Goal: Task Accomplishment & Management: Manage account settings

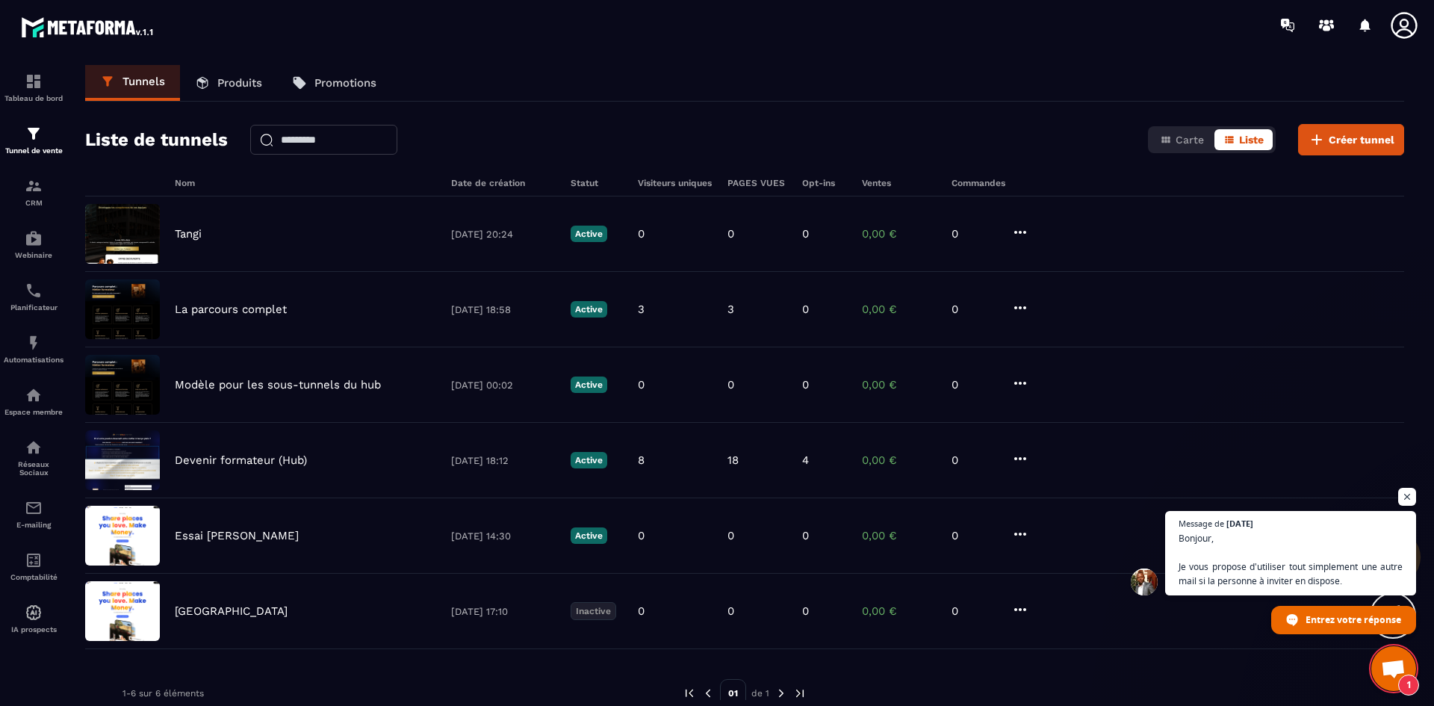
scroll to position [4249, 0]
click at [1414, 22] on icon at bounding box center [1404, 25] width 30 height 30
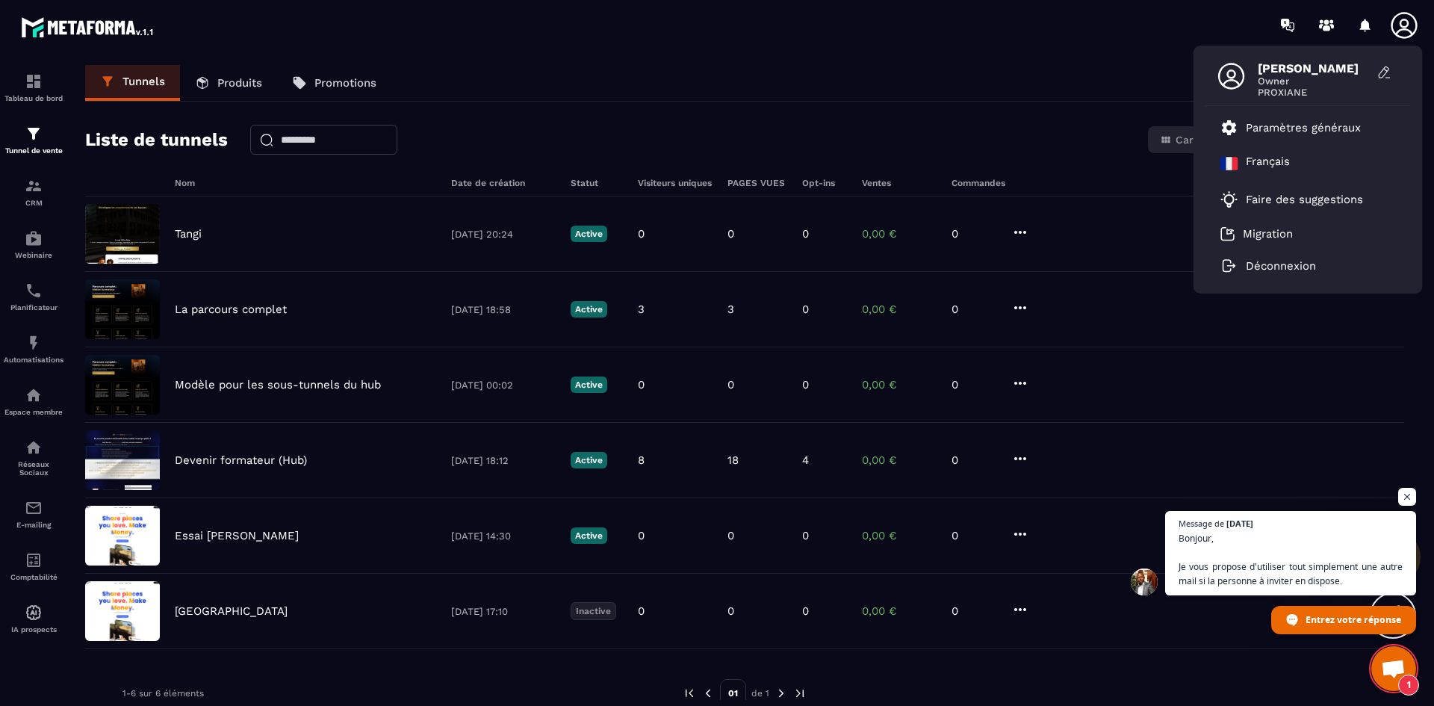
click at [728, 66] on div "Tunnels Produits Promotions" at bounding box center [744, 83] width 1319 height 37
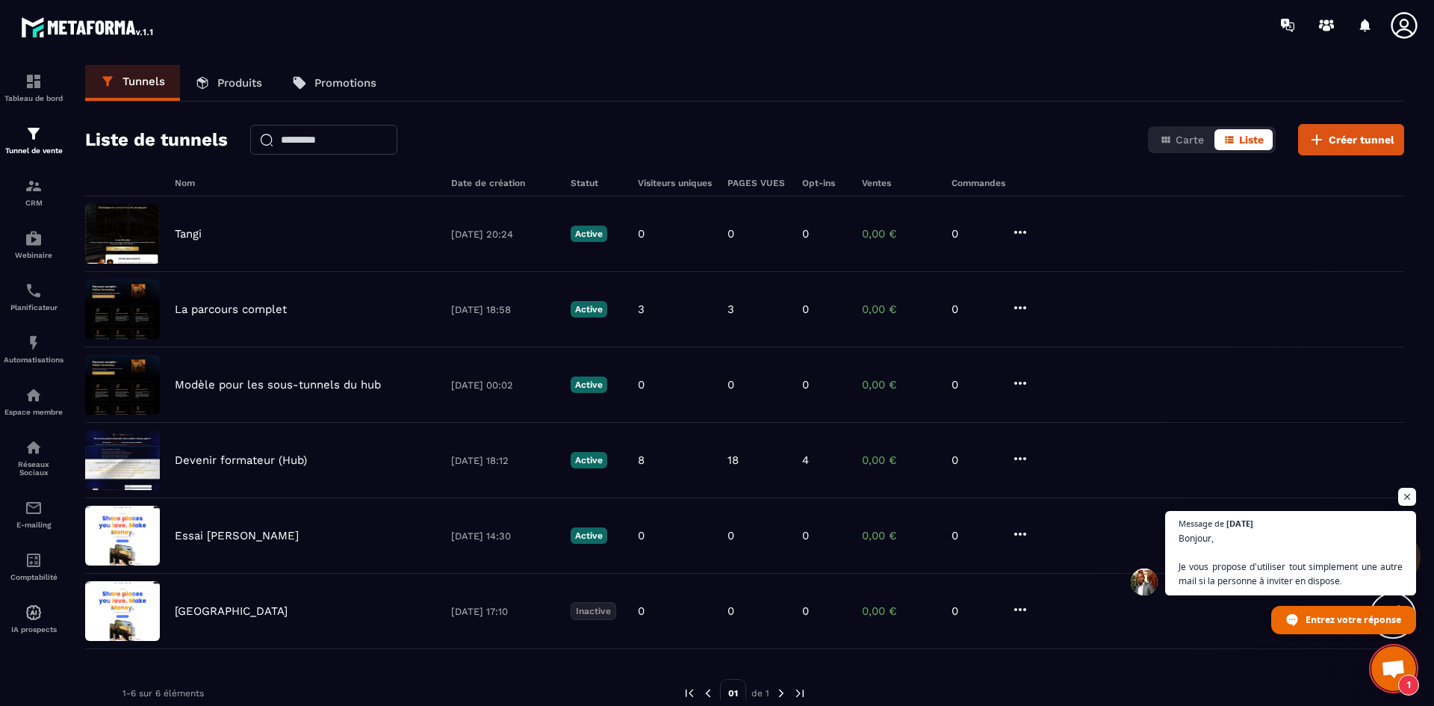
click at [1357, 25] on div at bounding box center [1365, 25] width 30 height 30
click at [1410, 32] on icon at bounding box center [1404, 25] width 26 height 26
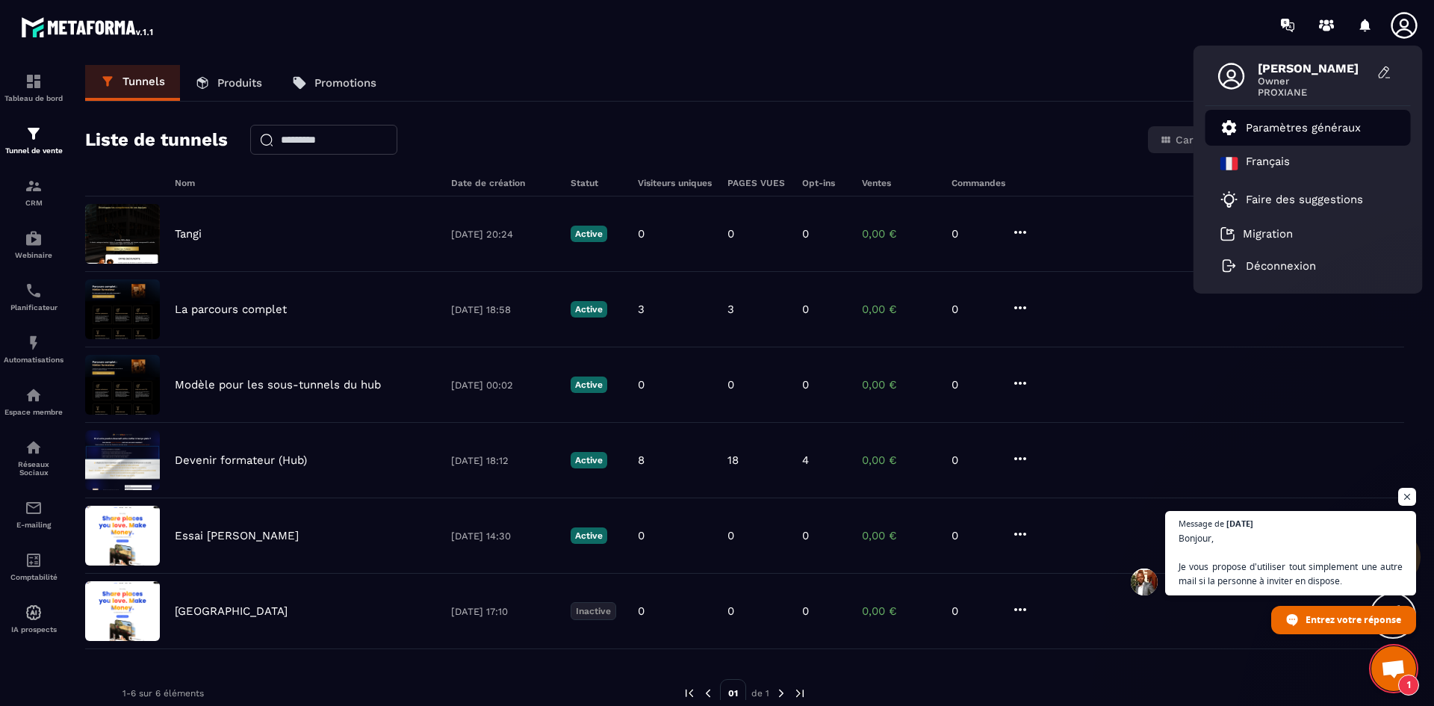
click at [1313, 128] on p "Paramètres généraux" at bounding box center [1303, 127] width 115 height 13
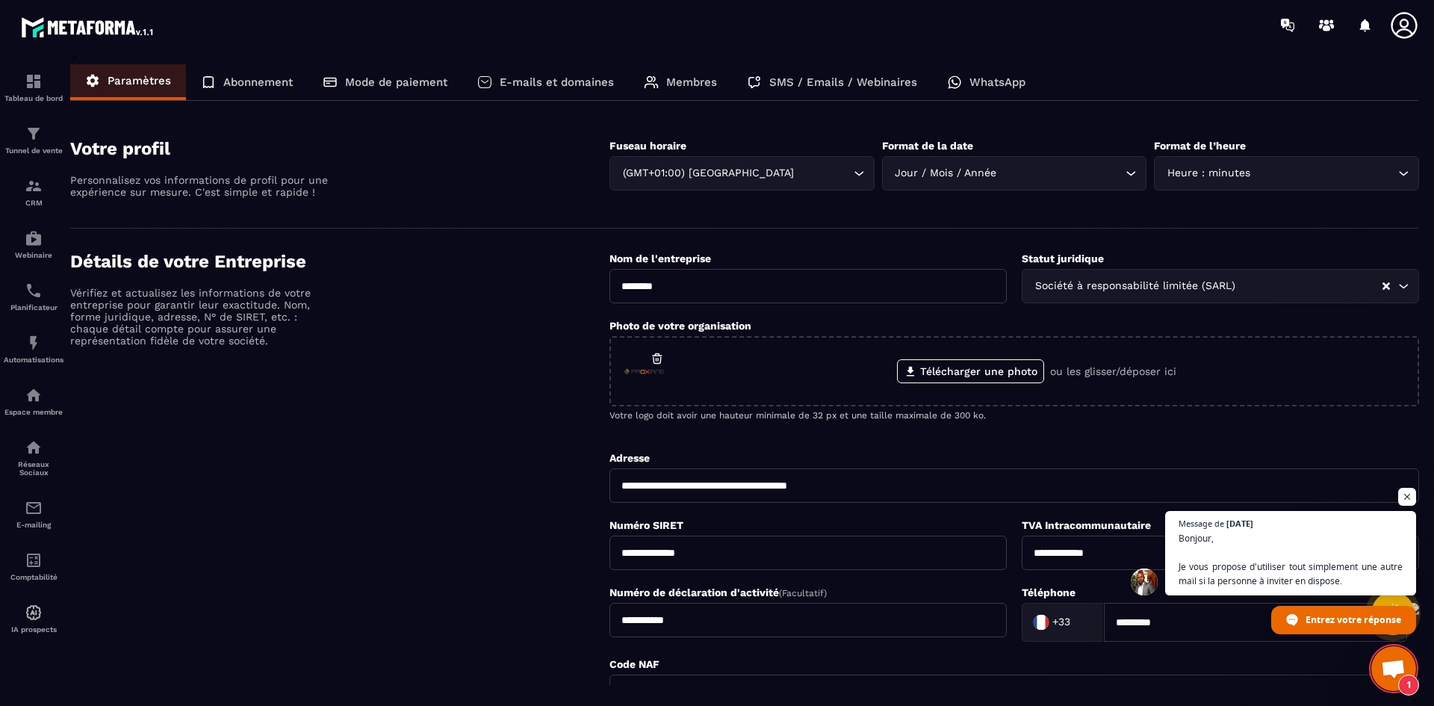
click at [696, 83] on p "Membres" at bounding box center [691, 81] width 51 height 13
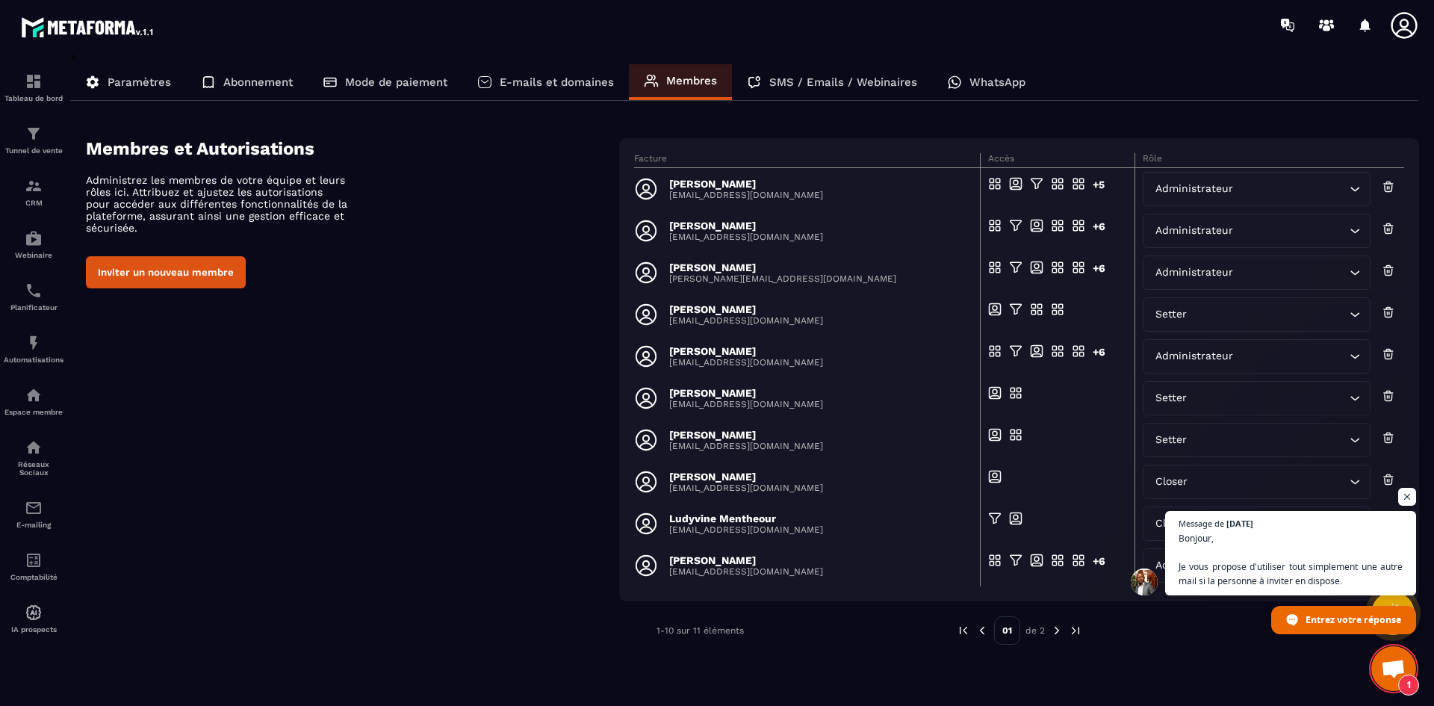
click at [176, 273] on button "Inviter un nouveau membre" at bounding box center [166, 272] width 160 height 32
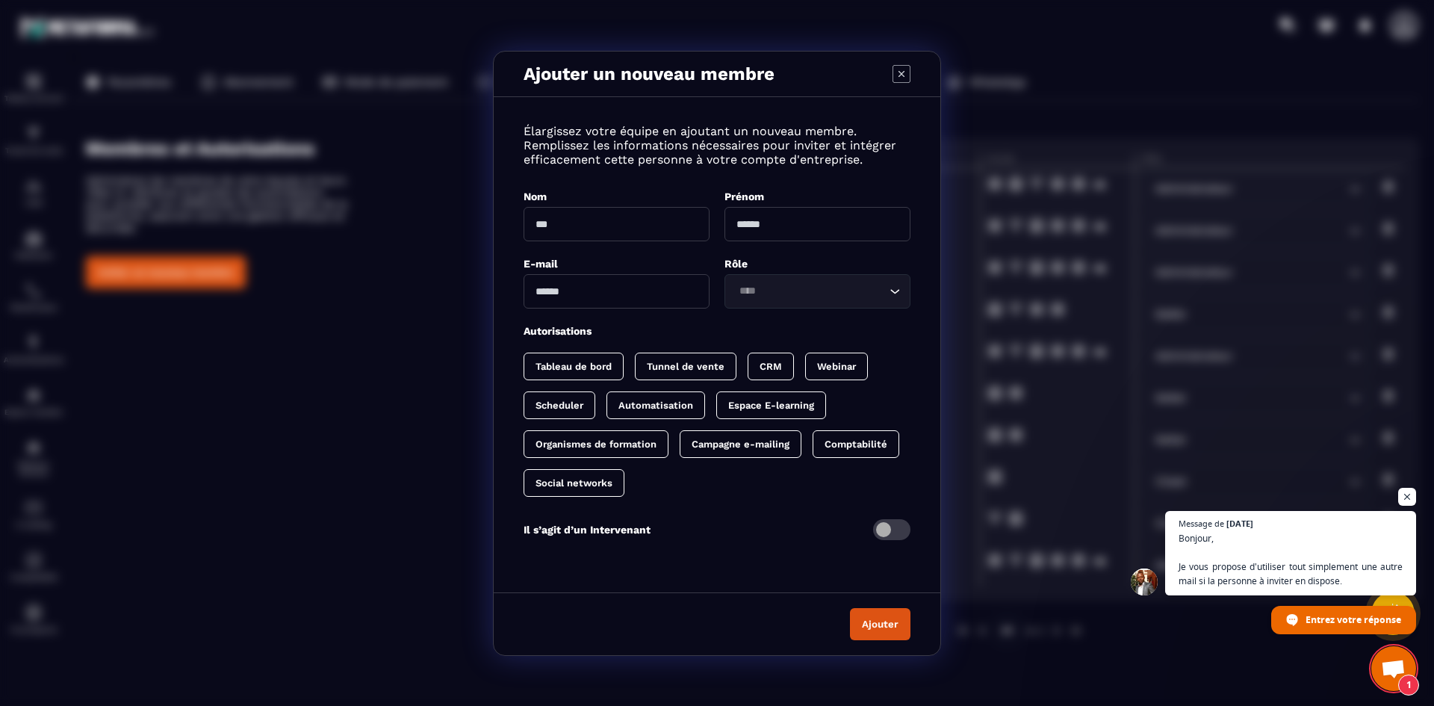
click at [600, 224] on input "Modal window" at bounding box center [617, 224] width 186 height 34
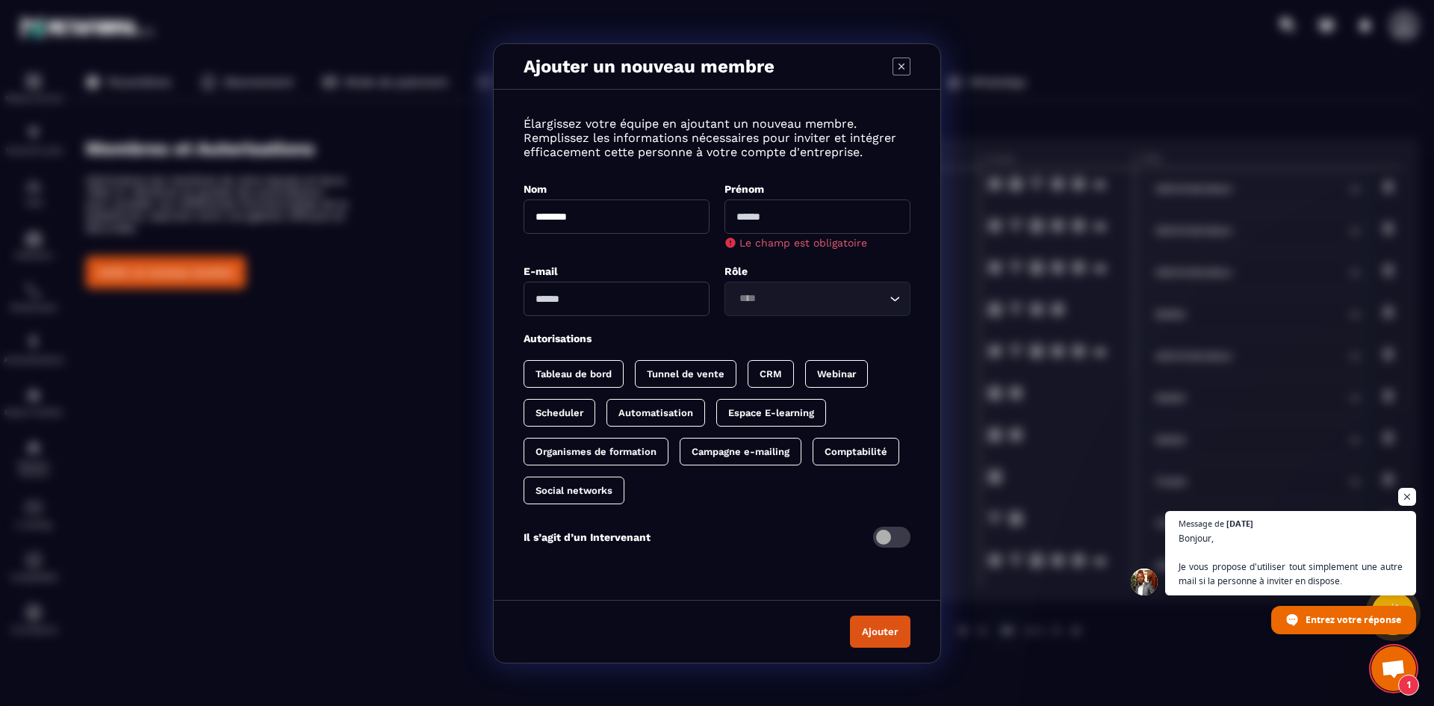
type input "********"
type input "*"
type input "*****"
click at [620, 295] on input "Modal window" at bounding box center [617, 284] width 186 height 34
paste input "**********"
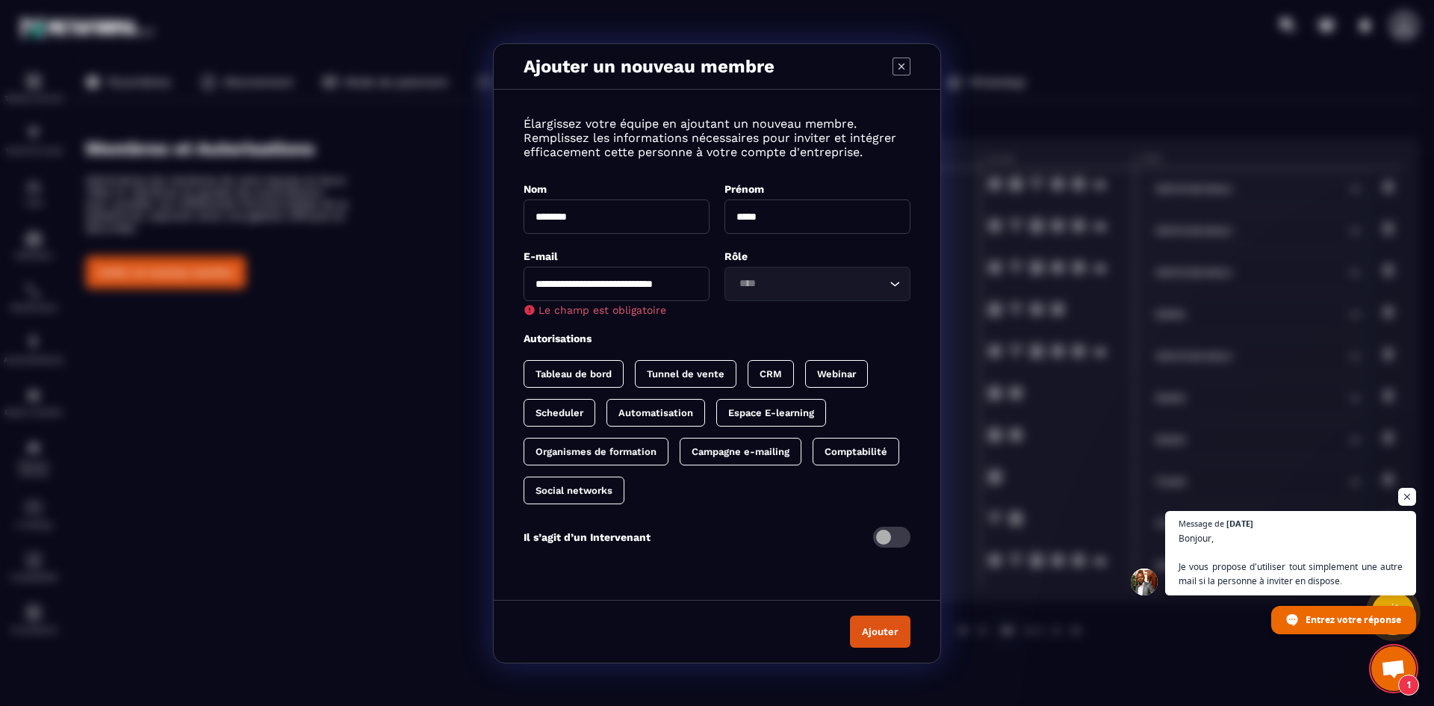
type input "**********"
click at [884, 276] on div "Loading..." at bounding box center [817, 284] width 186 height 34
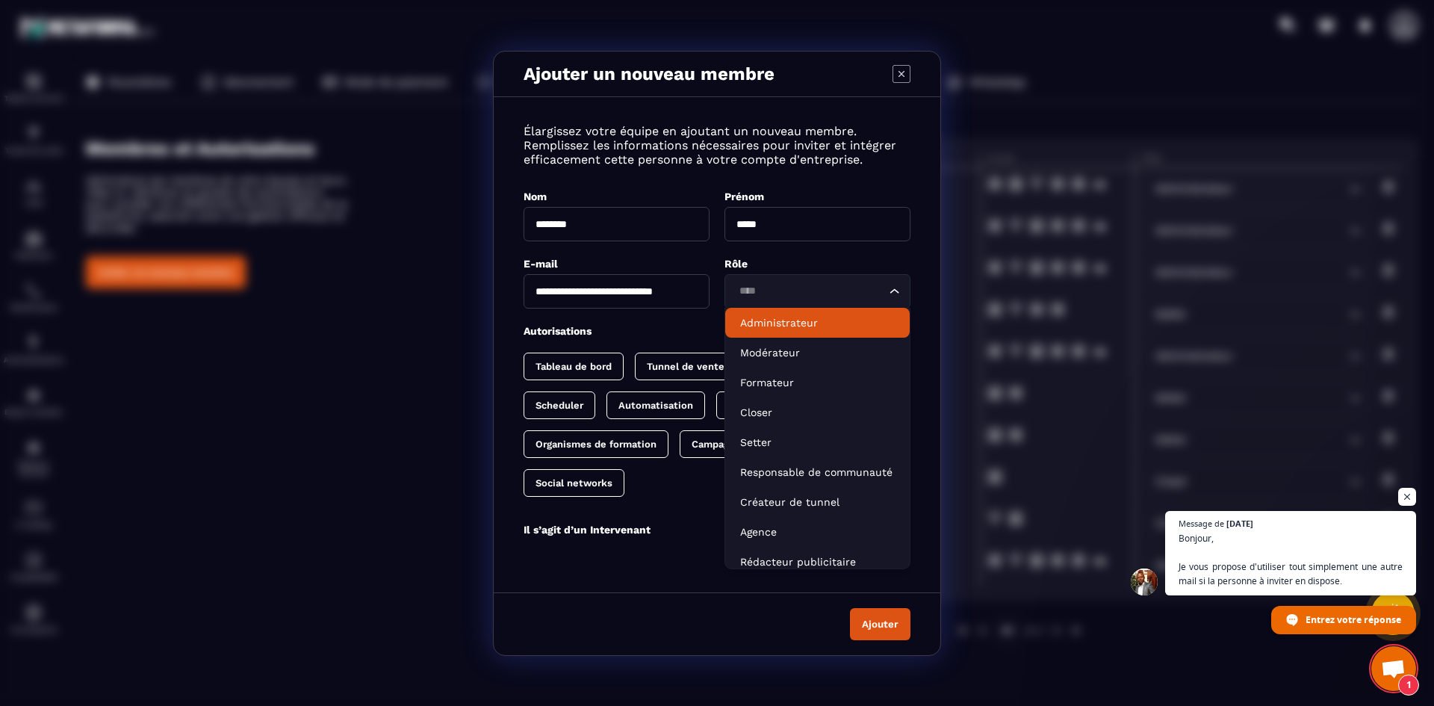
click at [800, 318] on p "Administrateur" at bounding box center [817, 322] width 155 height 15
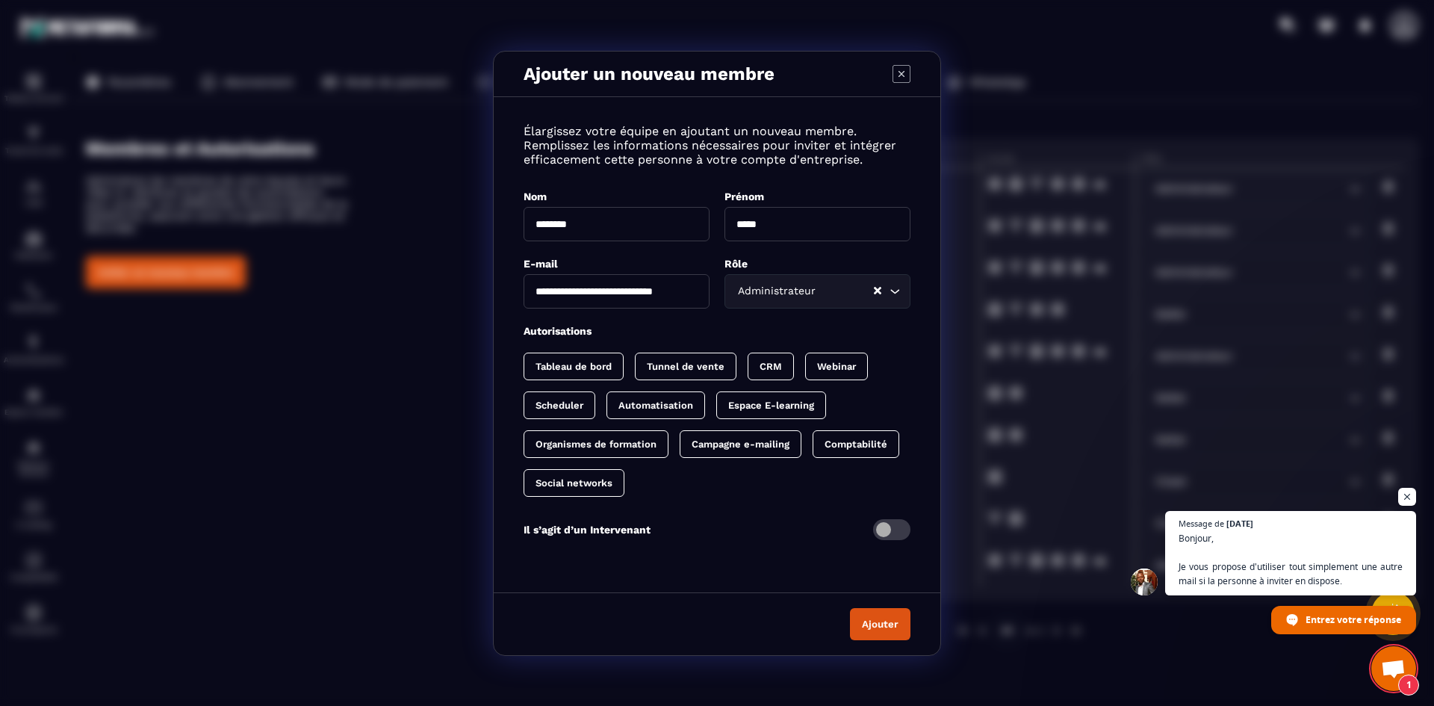
click at [588, 364] on p "Tableau de bord" at bounding box center [573, 366] width 76 height 11
click at [702, 367] on p "Tunnel de vente" at bounding box center [701, 366] width 78 height 11
click at [806, 364] on p "CRM" at bounding box center [800, 366] width 22 height 11
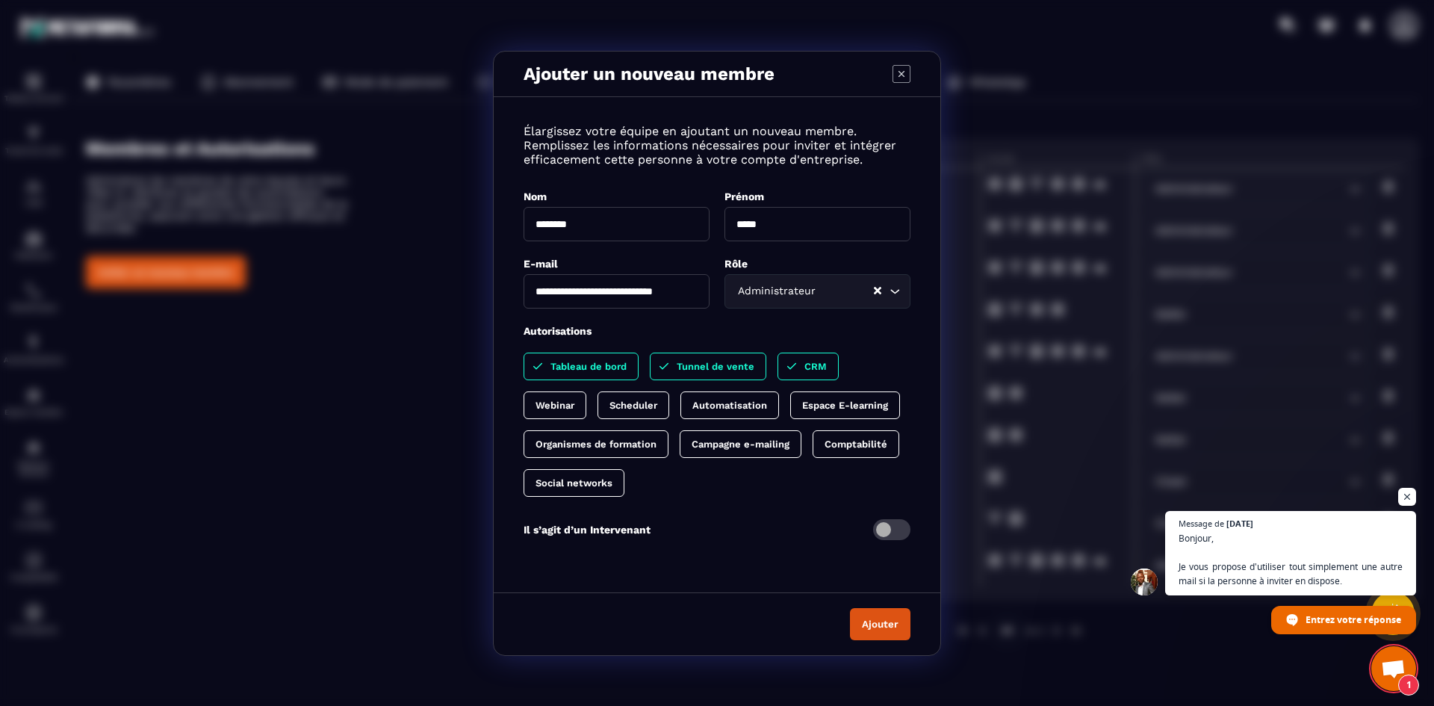
click at [857, 406] on p "Espace E-learning" at bounding box center [845, 405] width 86 height 11
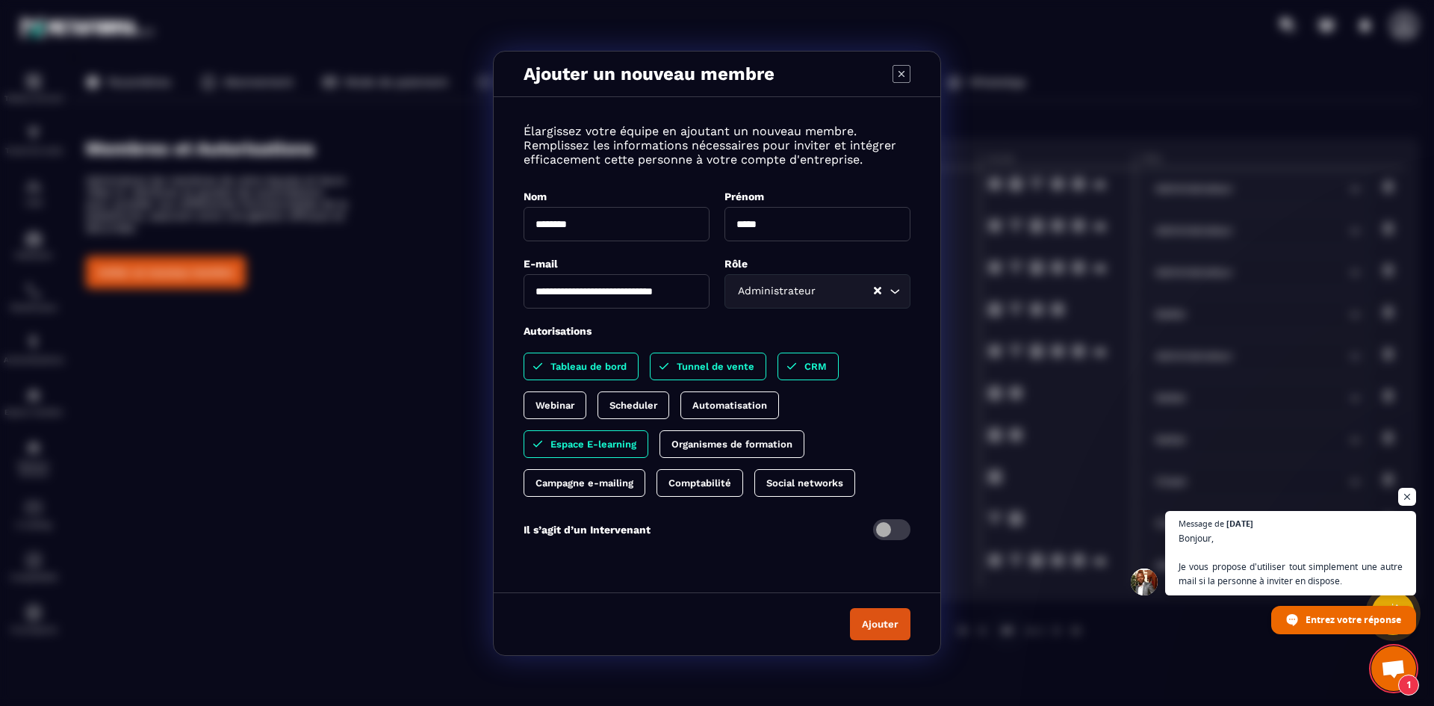
click at [786, 482] on p "Social networks" at bounding box center [804, 482] width 77 height 11
click at [686, 479] on p "Comptabilité" at bounding box center [699, 482] width 63 height 11
click at [606, 484] on p "Campagne e-mailing" at bounding box center [584, 482] width 98 height 11
click at [728, 443] on p "Organismes de formation" at bounding box center [731, 443] width 121 height 11
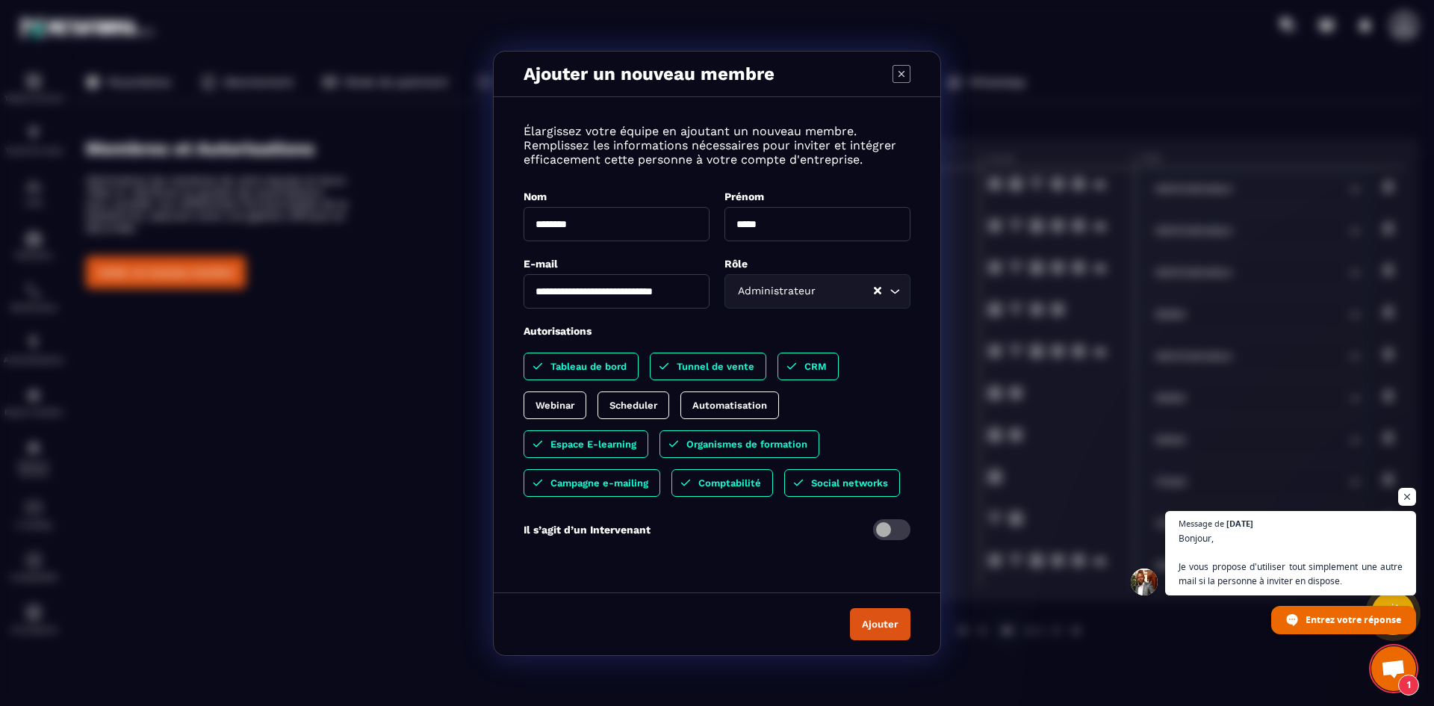
click at [730, 410] on p "Automatisation" at bounding box center [729, 405] width 75 height 11
click at [625, 402] on p "Scheduler" at bounding box center [633, 405] width 48 height 11
click at [574, 400] on p "Webinar" at bounding box center [554, 405] width 39 height 11
click at [885, 625] on button "Ajouter" at bounding box center [880, 624] width 60 height 32
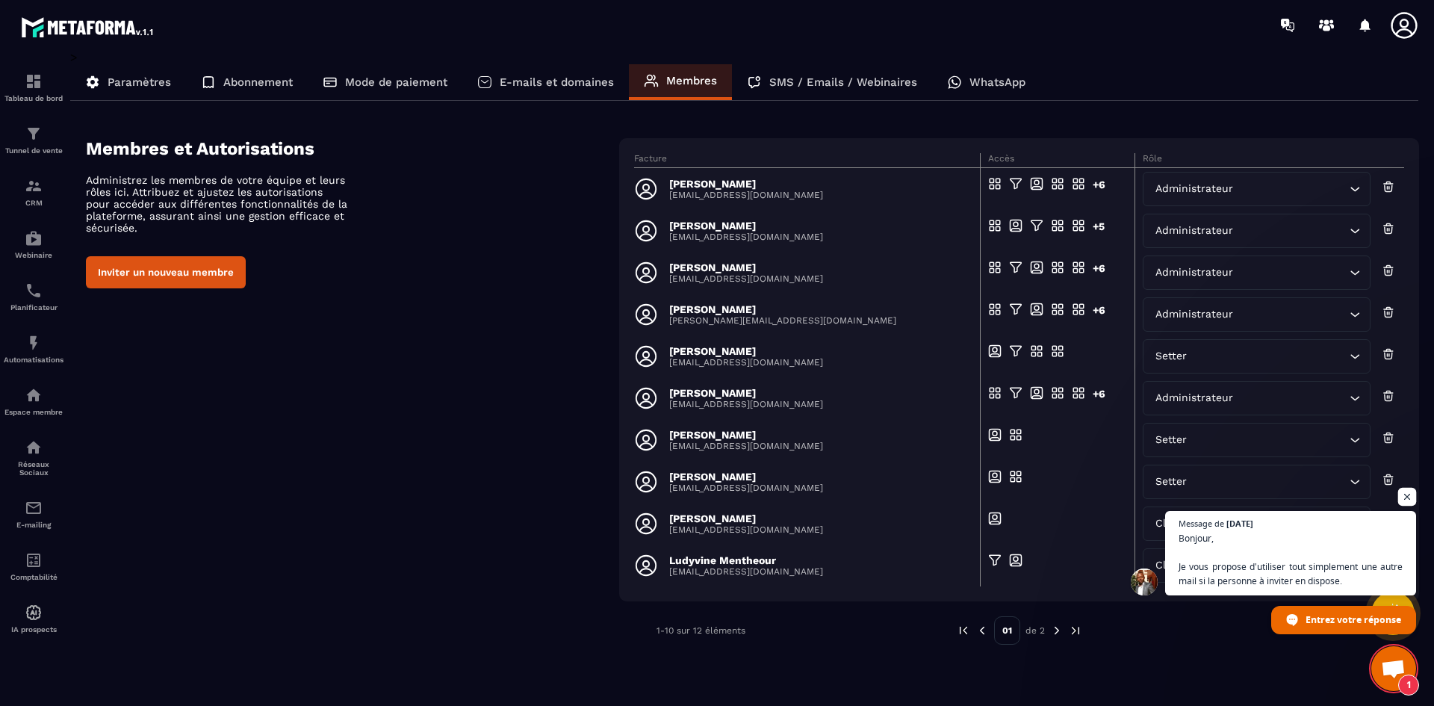
click at [1407, 501] on span "Ouvrir le chat" at bounding box center [1407, 497] width 19 height 19
